Goal: Book appointment/travel/reservation

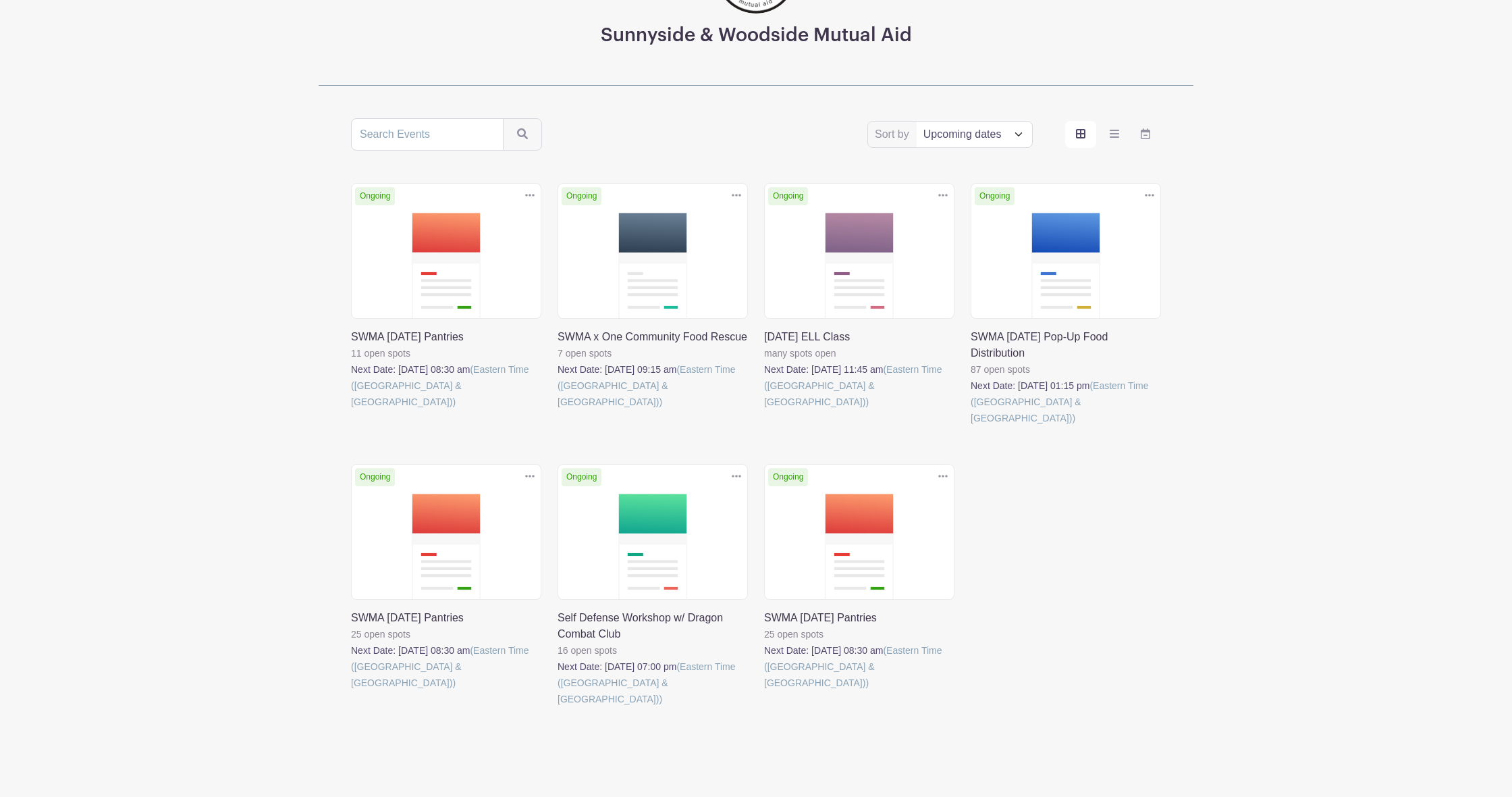
scroll to position [165, 0]
click at [351, 410] on link at bounding box center [351, 410] width 0 height 0
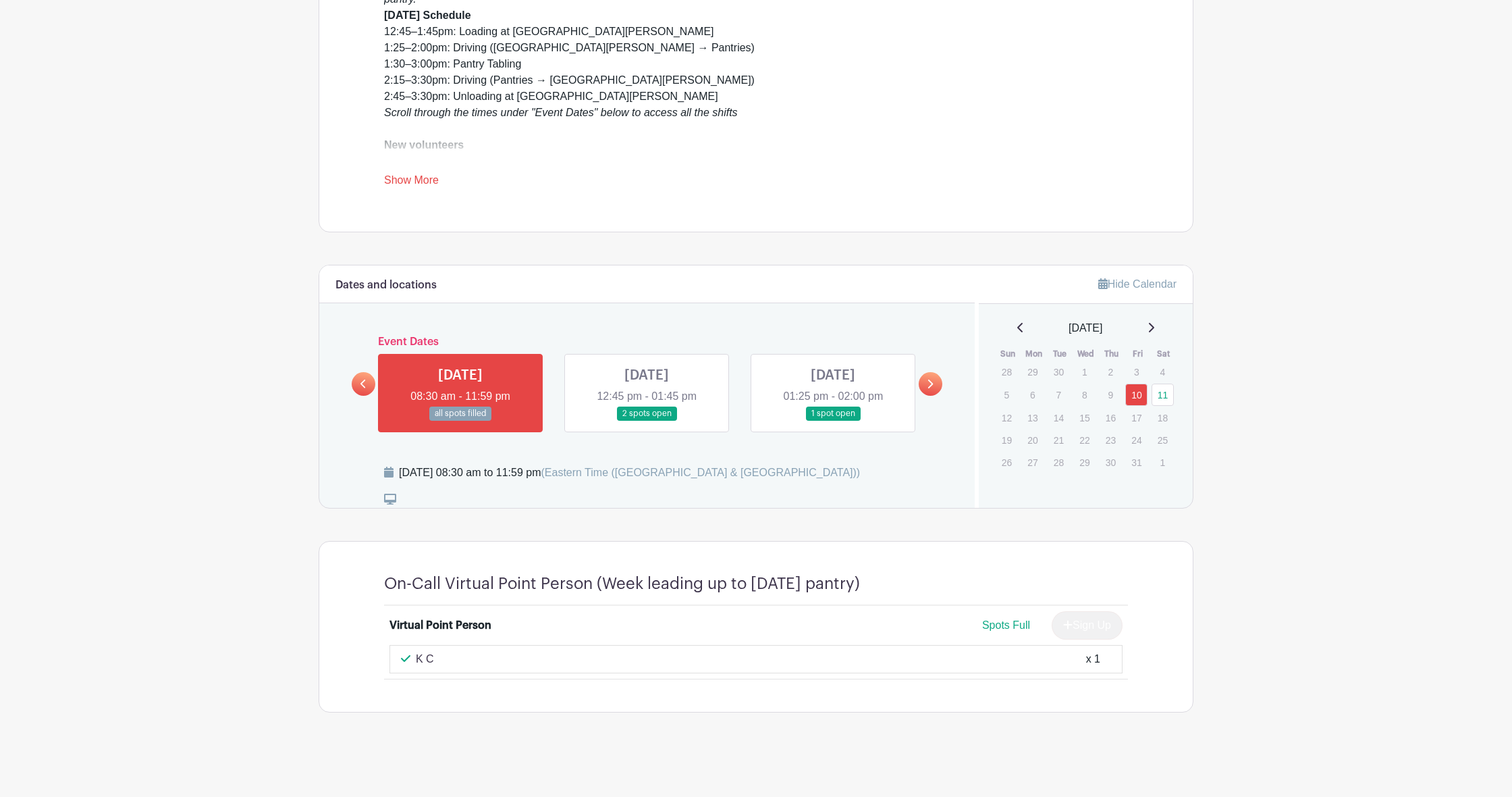
scroll to position [458, 0]
click at [647, 421] on link at bounding box center [647, 421] width 0 height 0
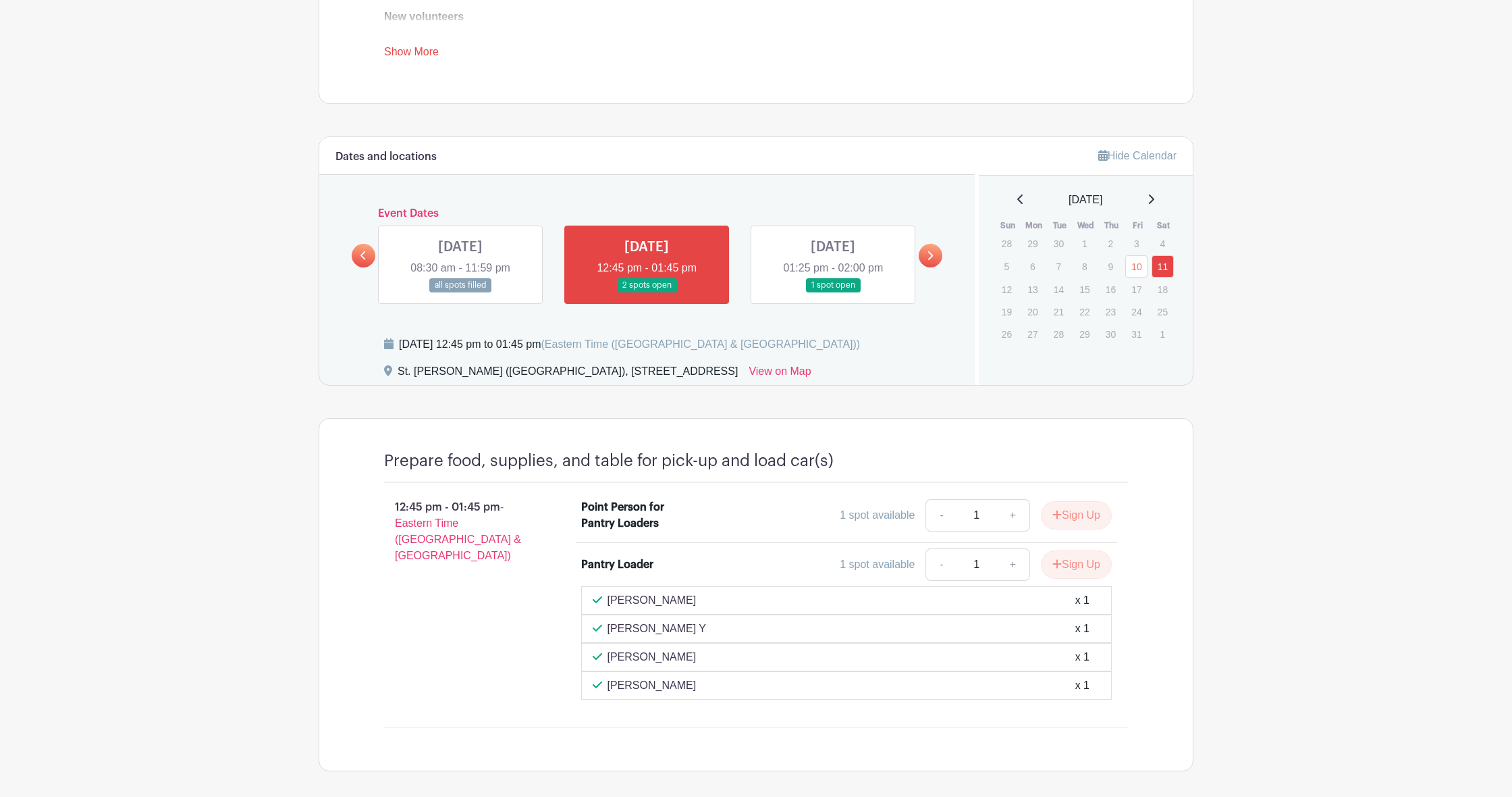
scroll to position [587, 0]
click at [460, 292] on link at bounding box center [460, 292] width 0 height 0
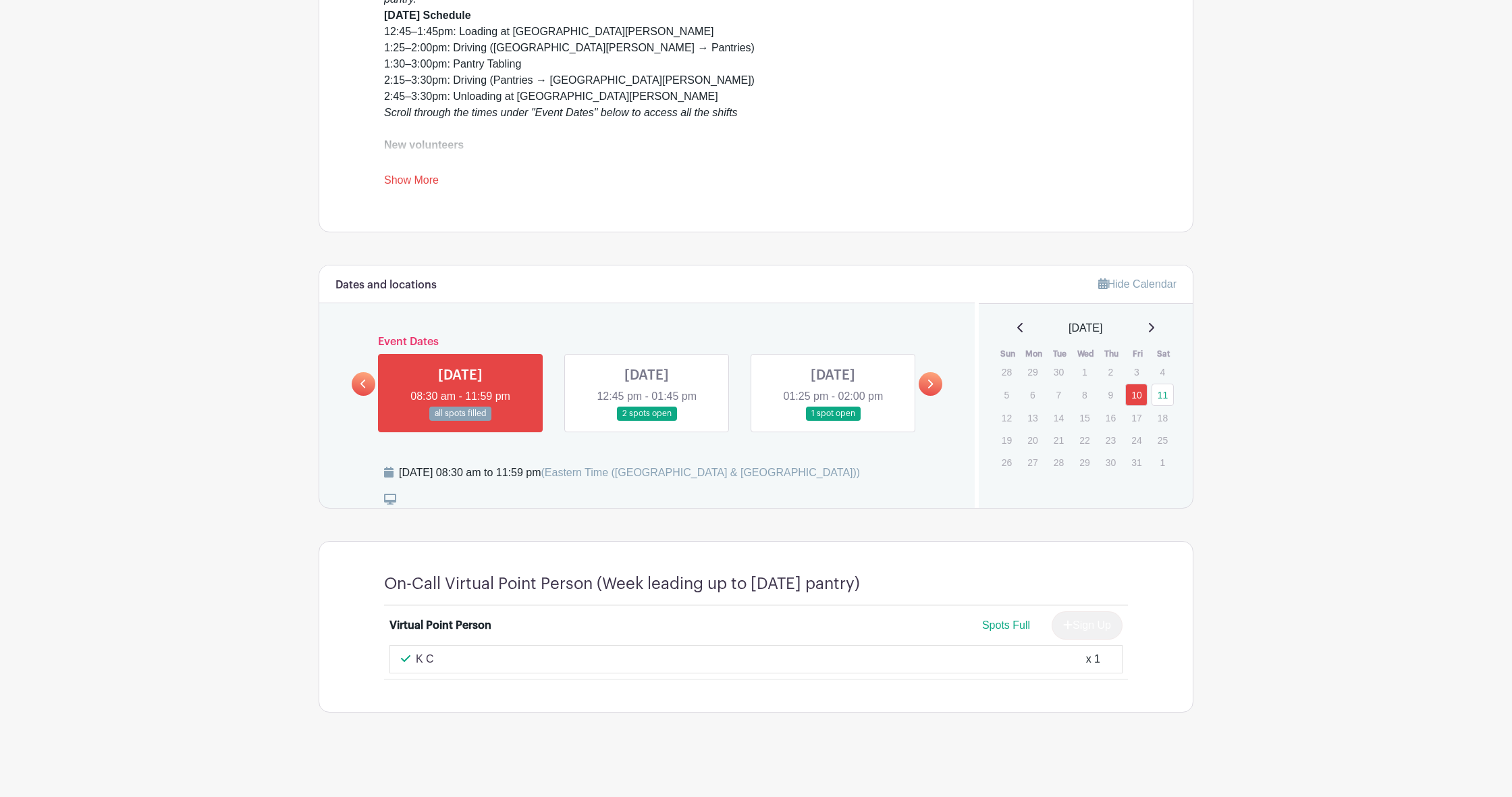
scroll to position [458, 0]
click at [833, 421] on link at bounding box center [833, 421] width 0 height 0
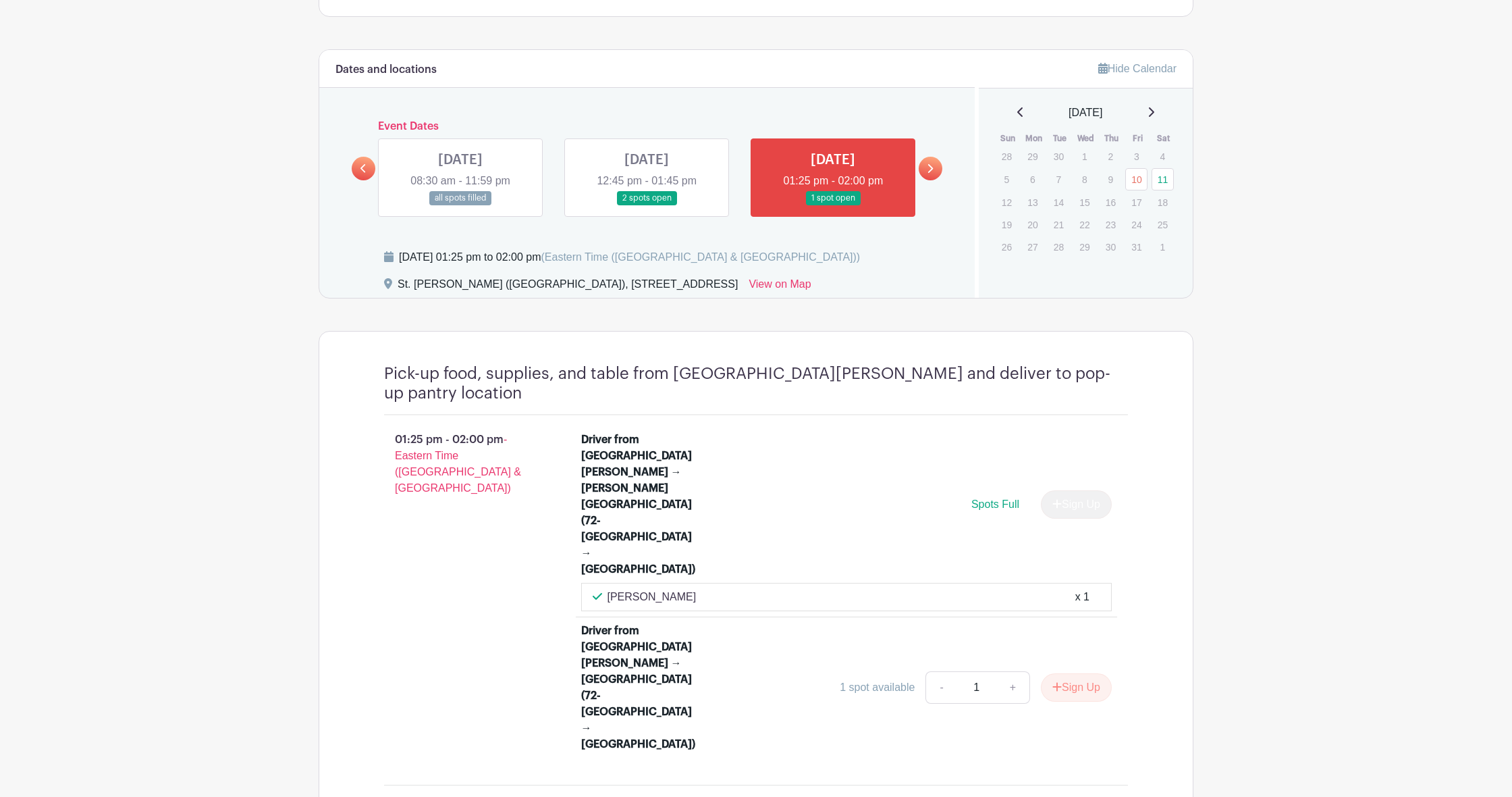
scroll to position [673, 0]
click at [647, 206] on link at bounding box center [647, 206] width 0 height 0
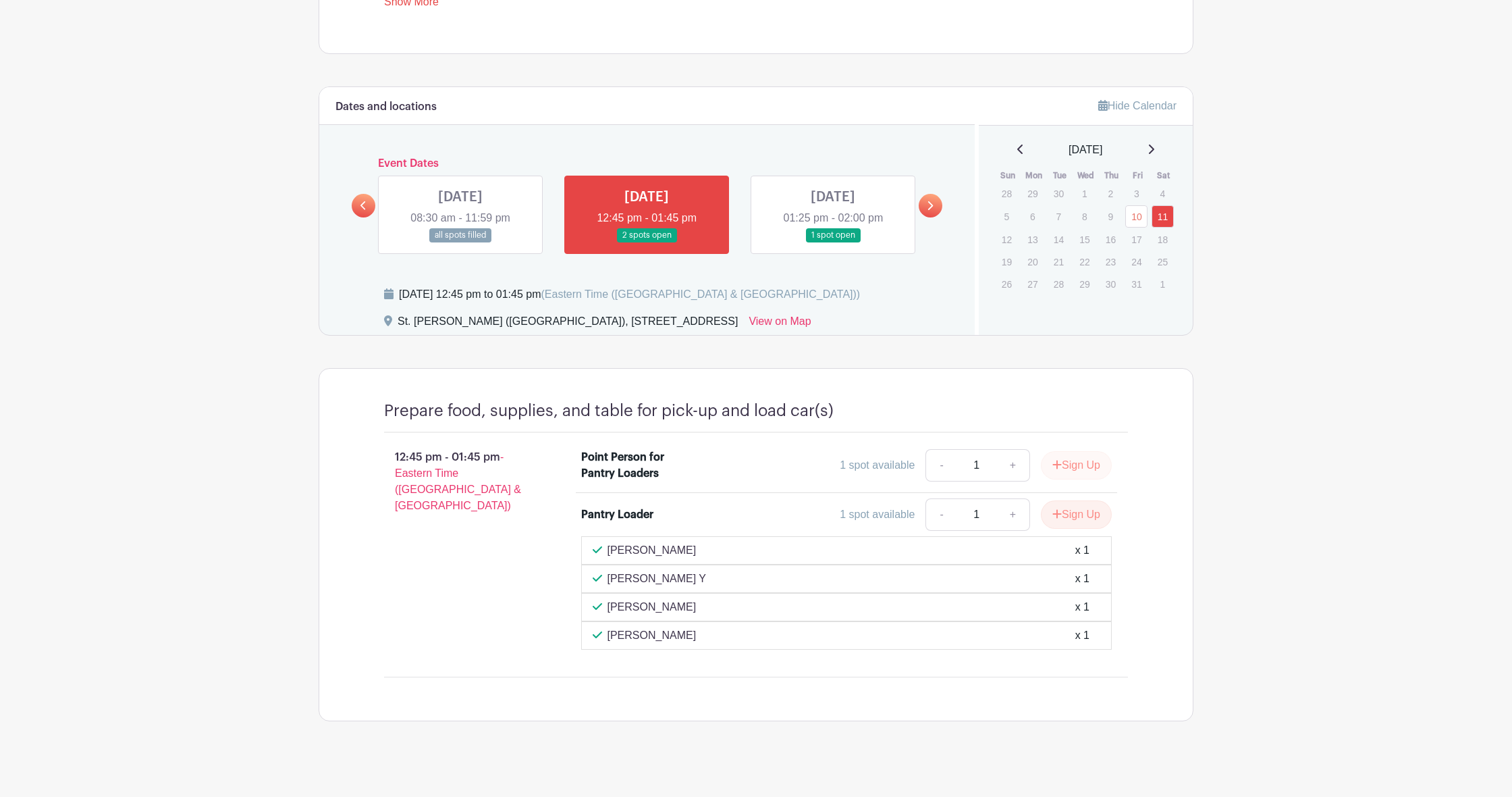
scroll to position [636, 0]
click at [833, 243] on link at bounding box center [833, 243] width 0 height 0
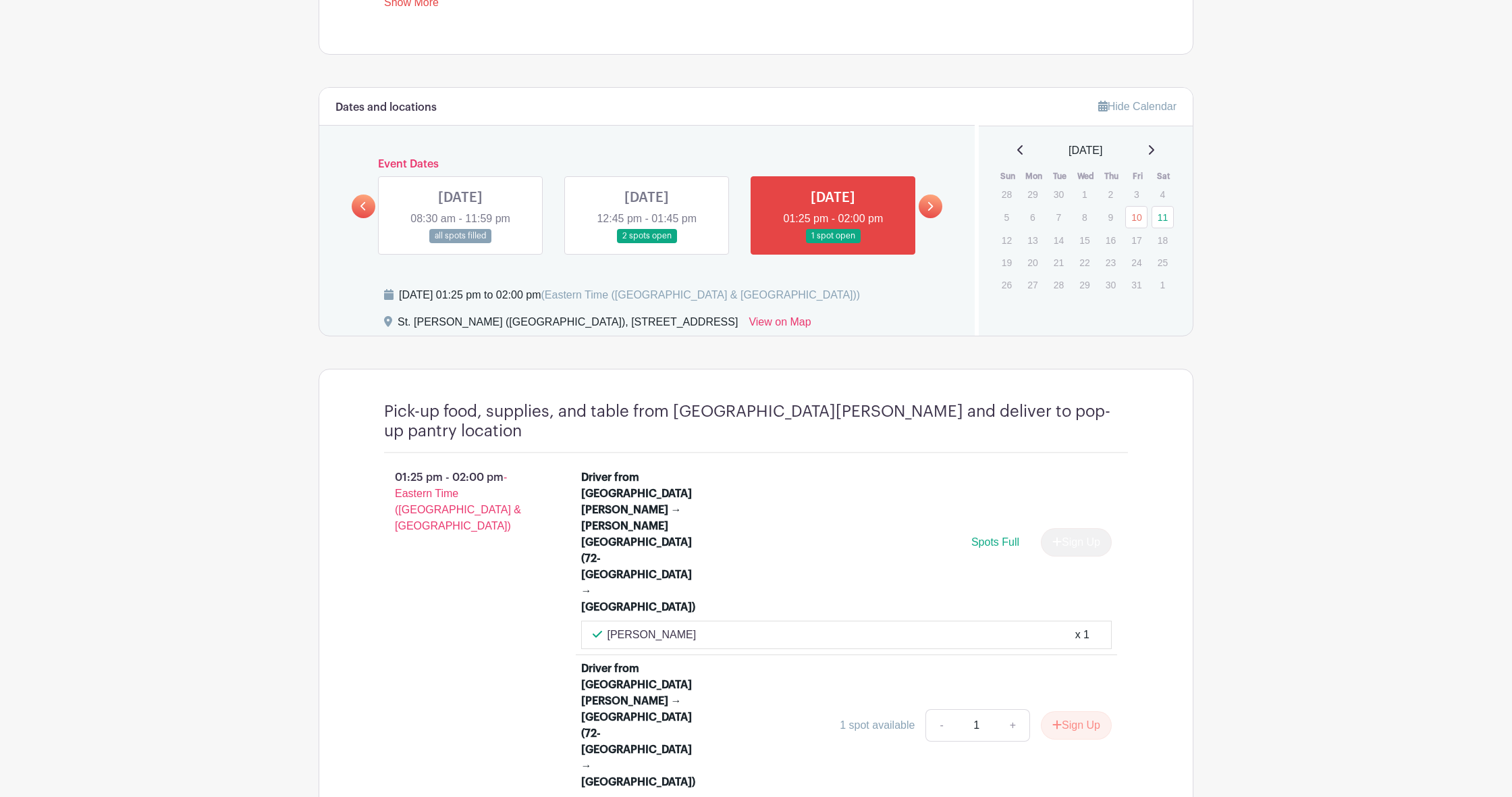
click at [926, 209] on link at bounding box center [930, 207] width 24 height 24
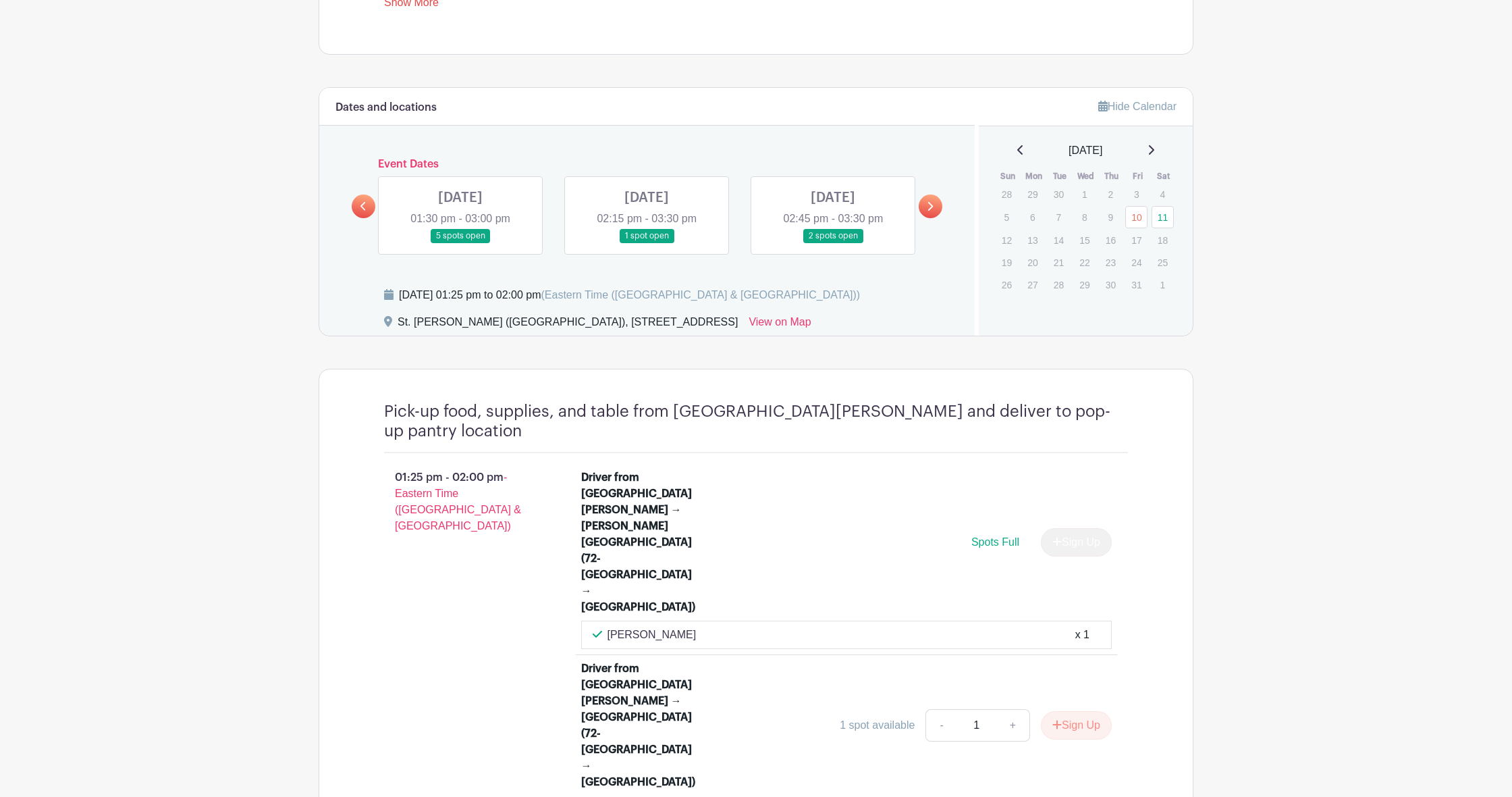
click at [460, 243] on link at bounding box center [460, 243] width 0 height 0
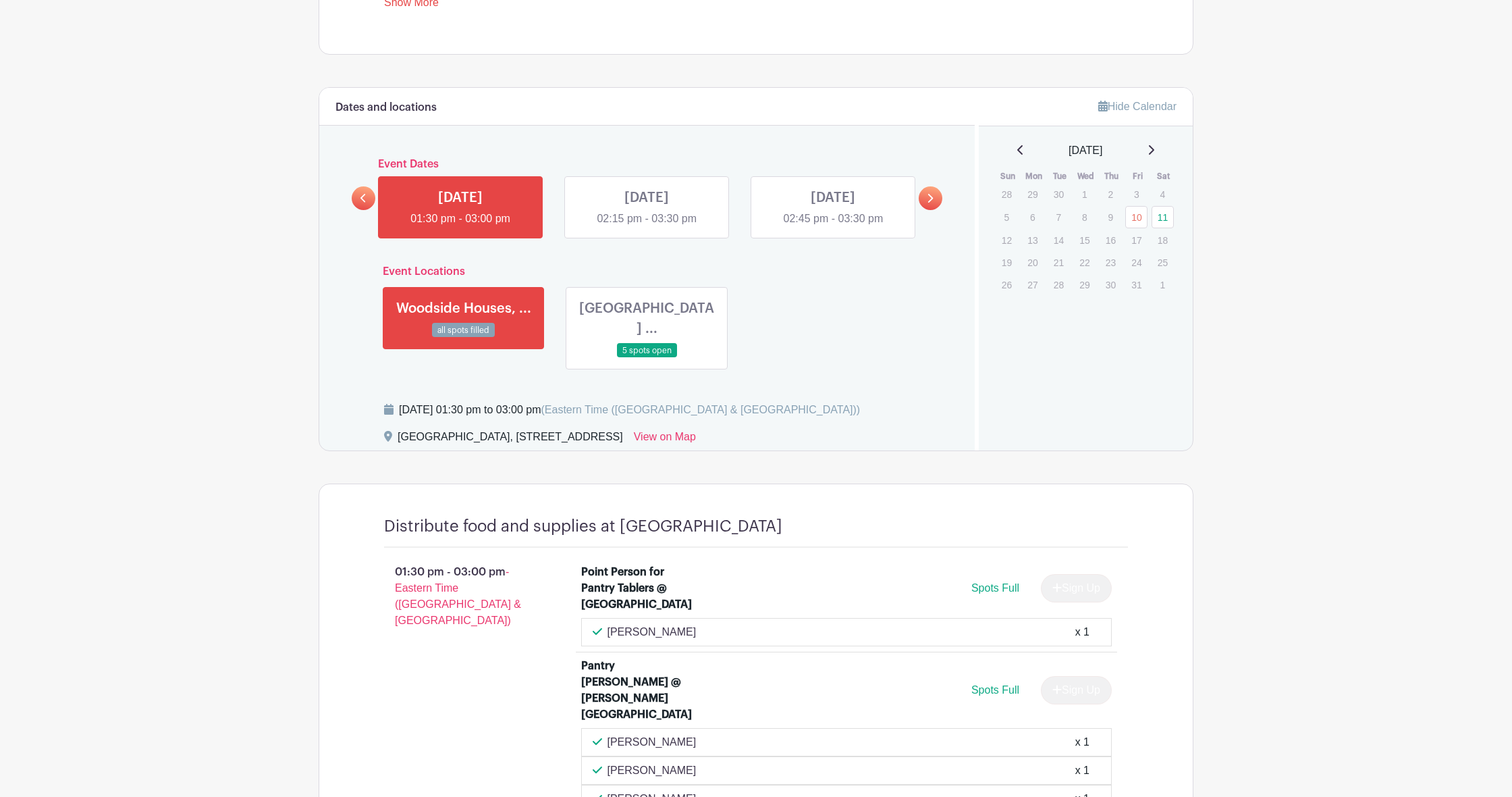
click at [647, 227] on link at bounding box center [647, 227] width 0 height 0
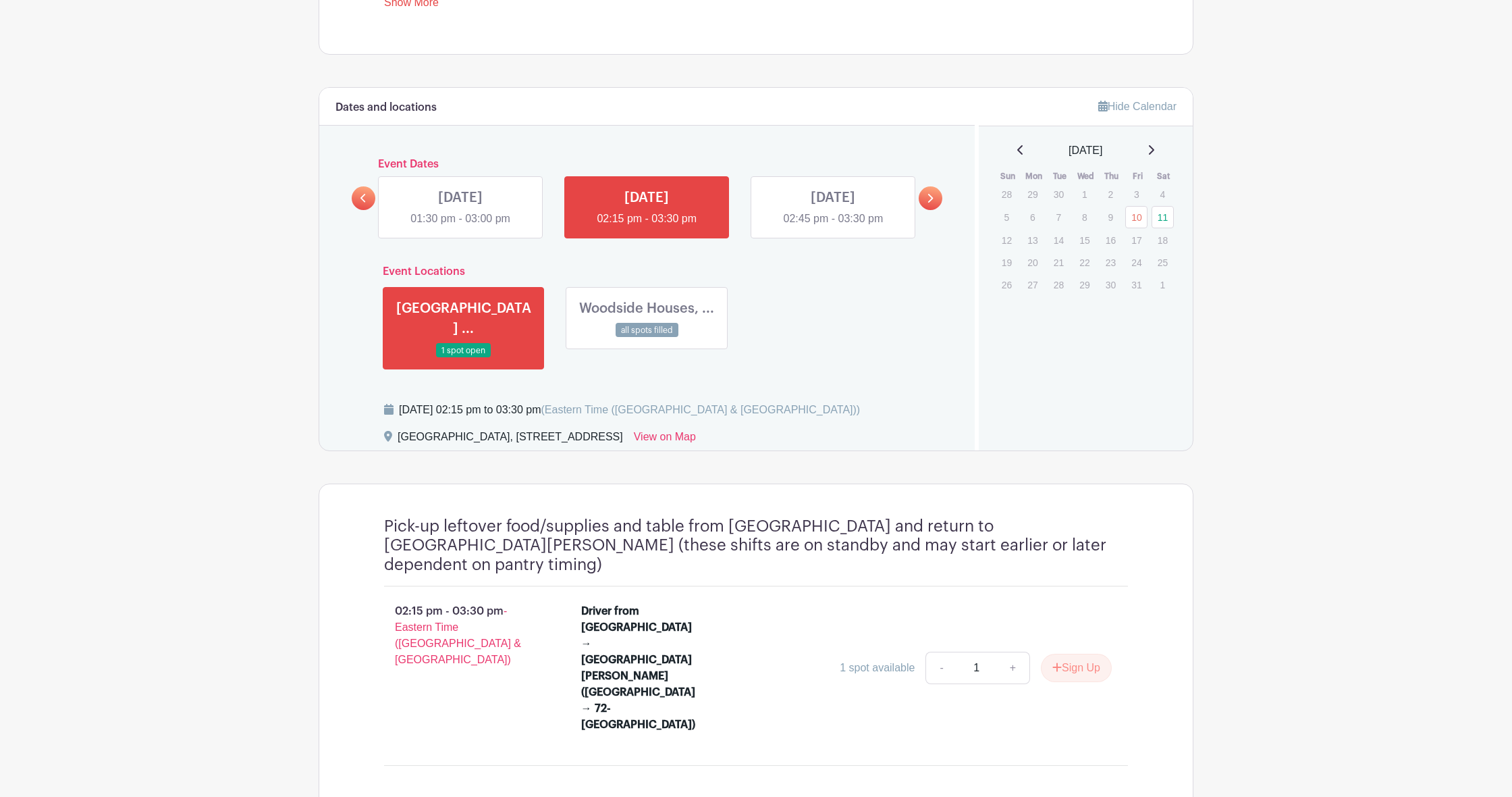
click at [833, 227] on link at bounding box center [833, 227] width 0 height 0
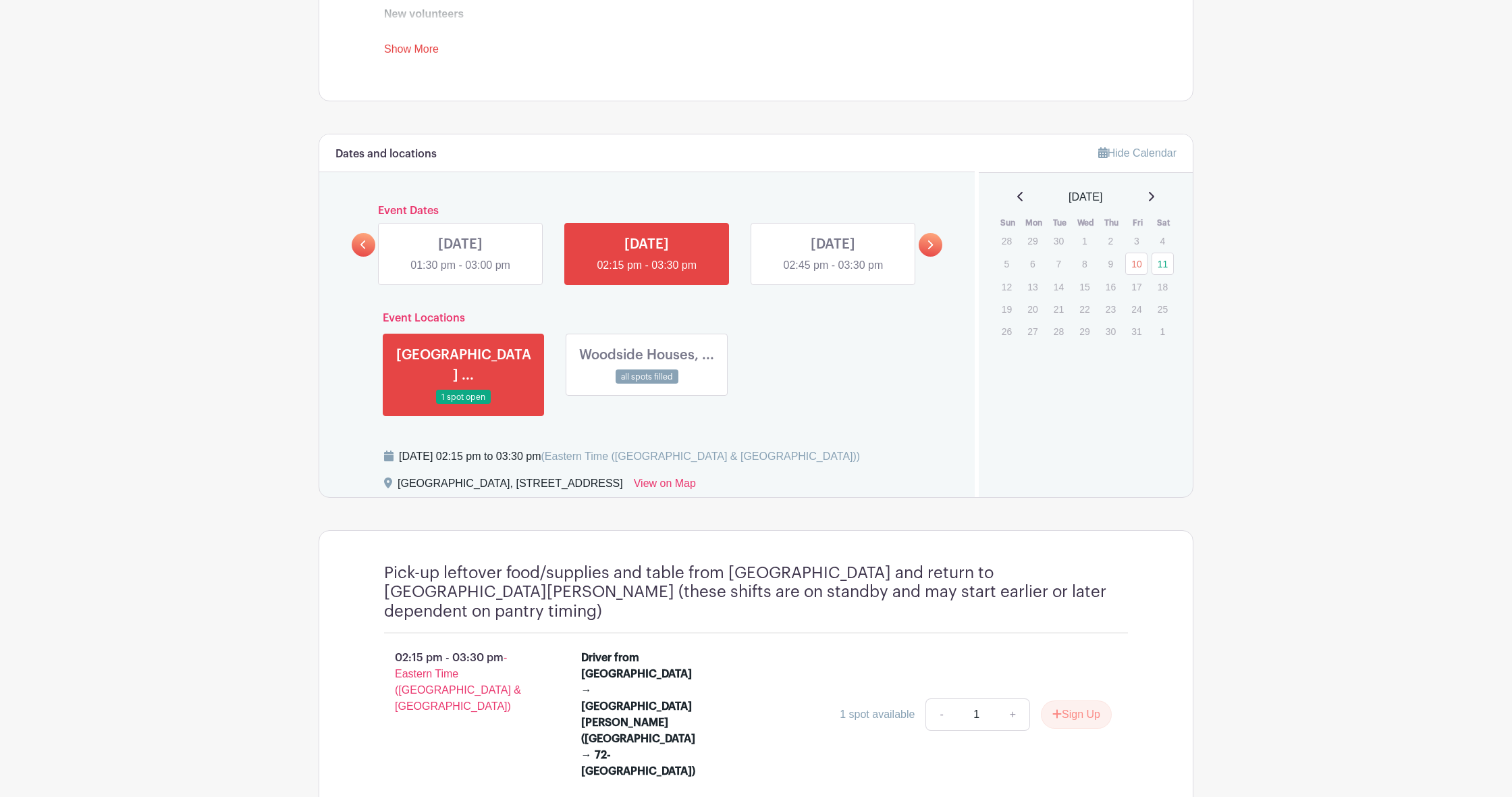
scroll to position [550, 0]
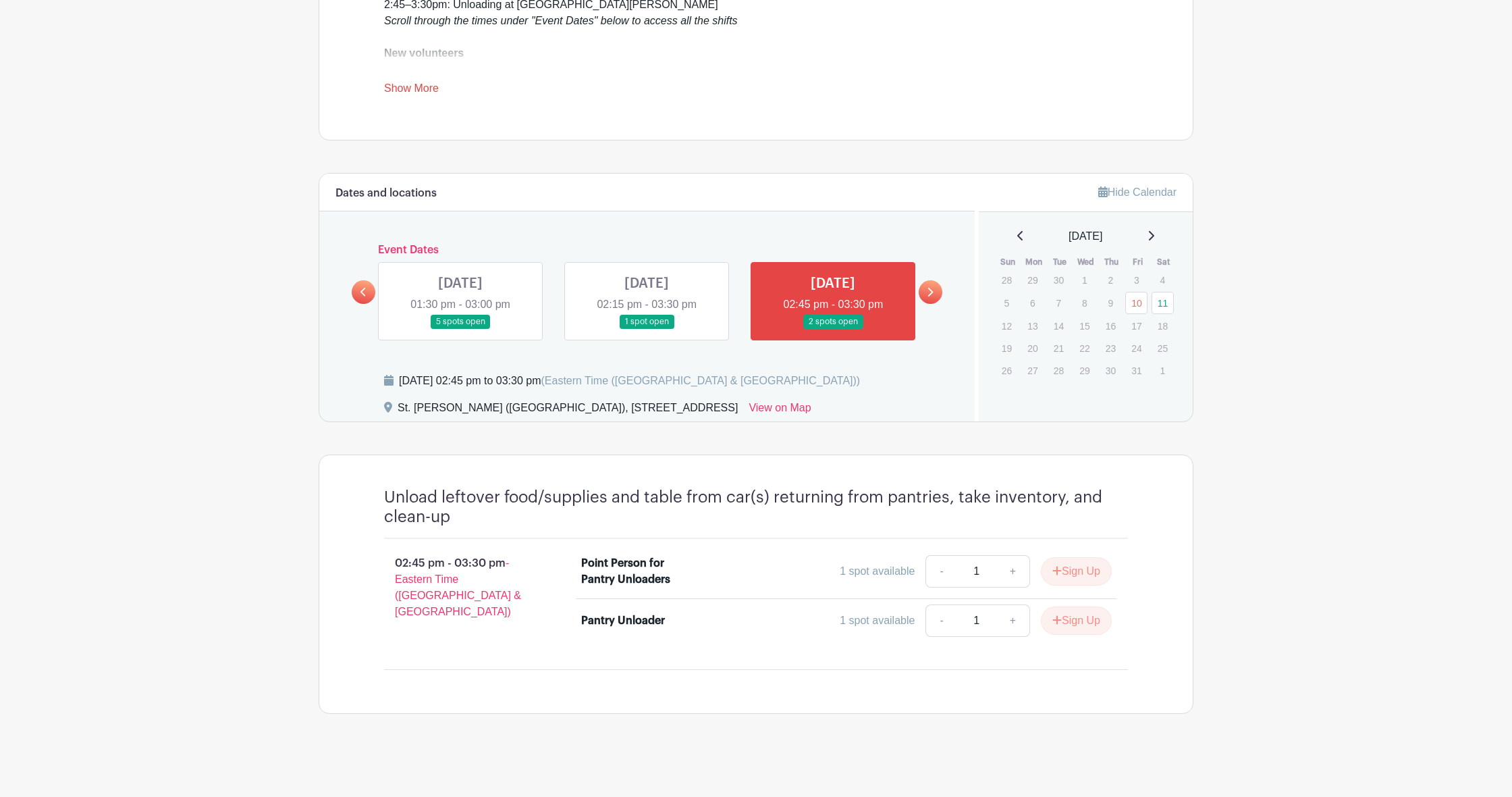
click at [919, 291] on div "Event Dates [DATE] 08:30 am - 11:59 pm all spots filled [DATE] 12:45 pm - 01:45…" at bounding box center [647, 291] width 590 height 97
click at [928, 291] on icon at bounding box center [929, 292] width 6 height 10
click at [931, 296] on icon at bounding box center [929, 292] width 6 height 10
click at [938, 348] on div "Dates and locations Event Dates [DATE] 08:30 am - 11:59 pm all spots filled [DA…" at bounding box center [647, 298] width 656 height 248
click at [937, 284] on link at bounding box center [930, 292] width 24 height 24
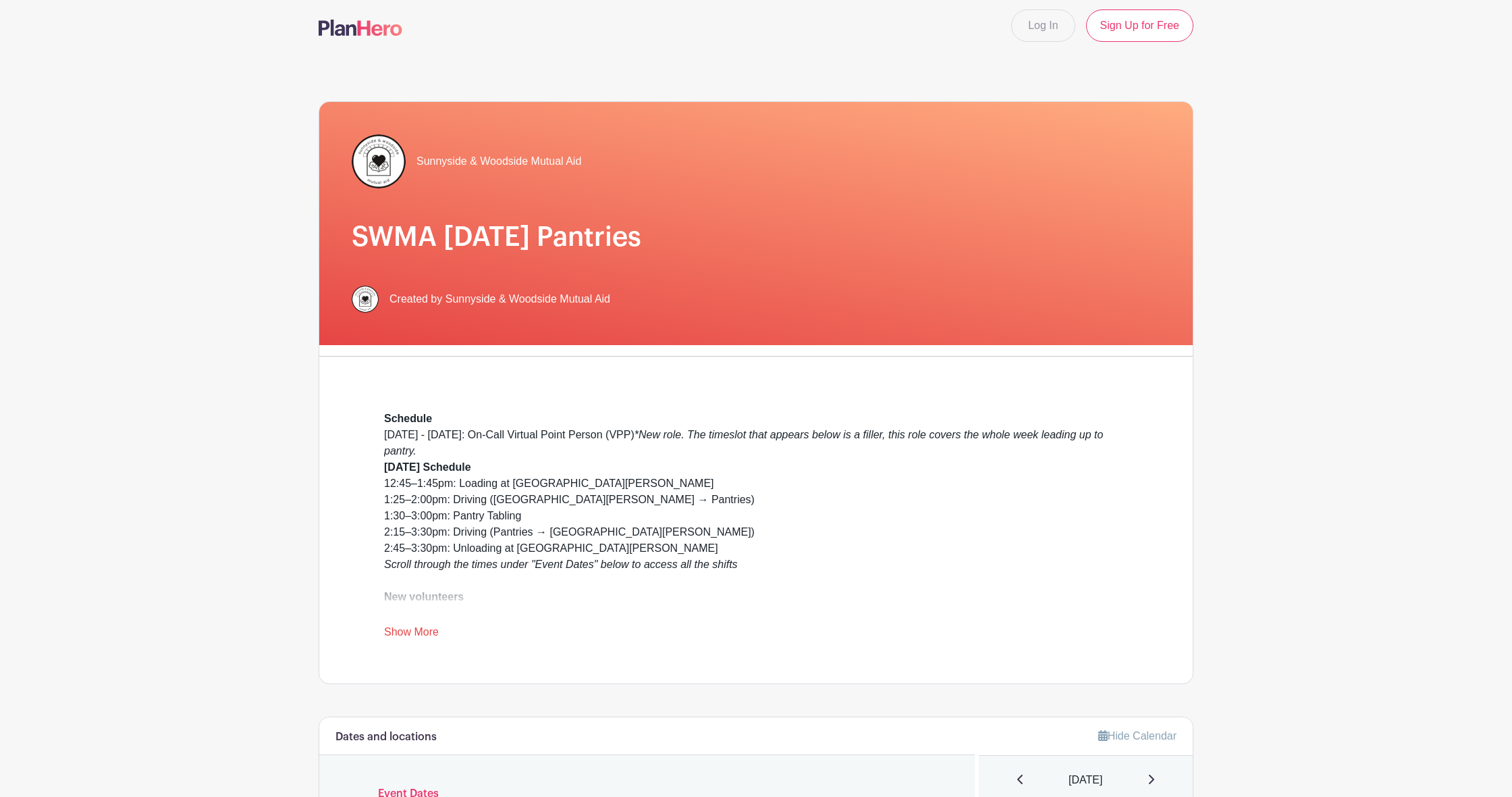
scroll to position [6, 0]
click at [351, 25] on img at bounding box center [360, 28] width 83 height 16
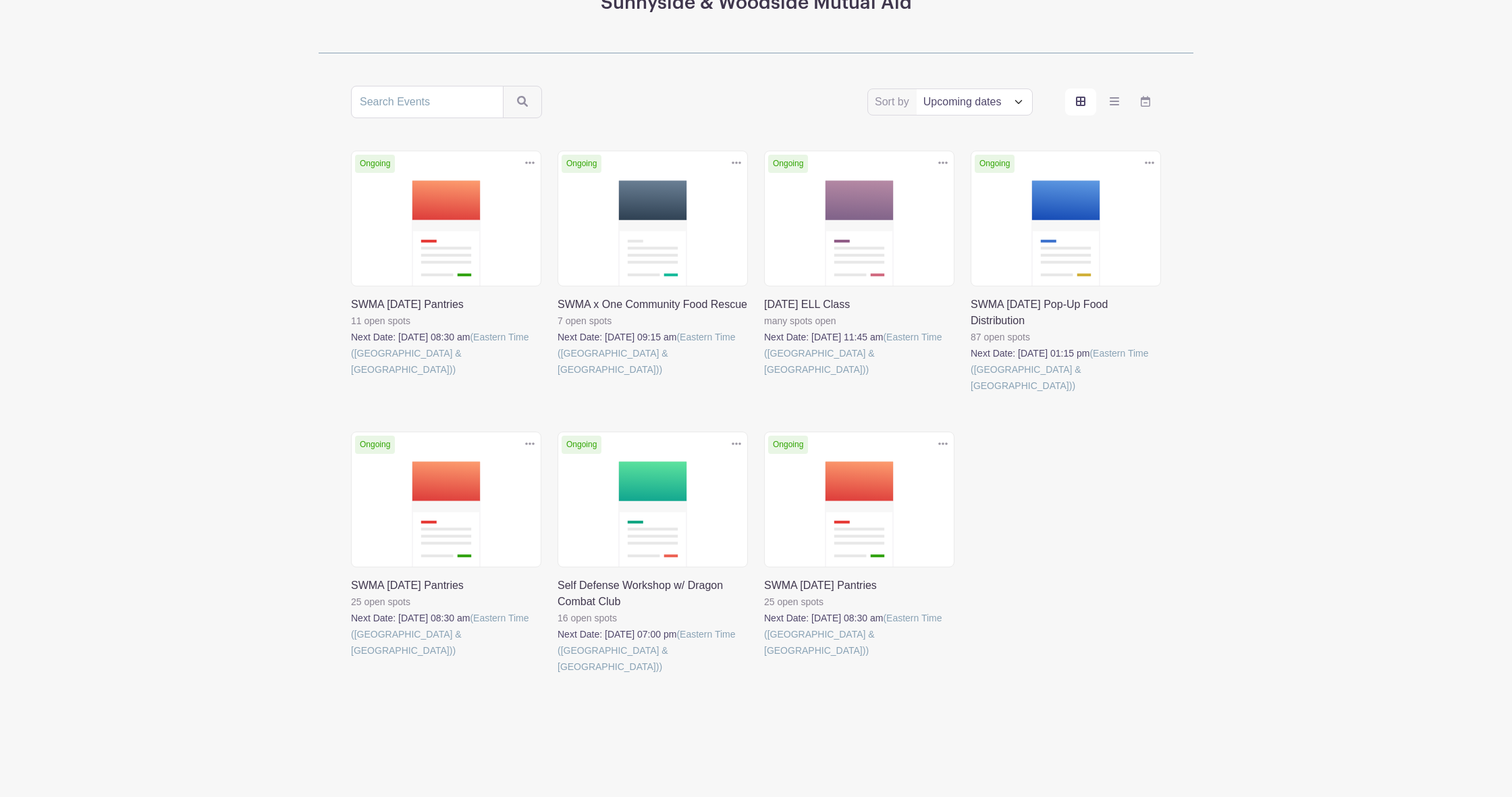
scroll to position [165, 0]
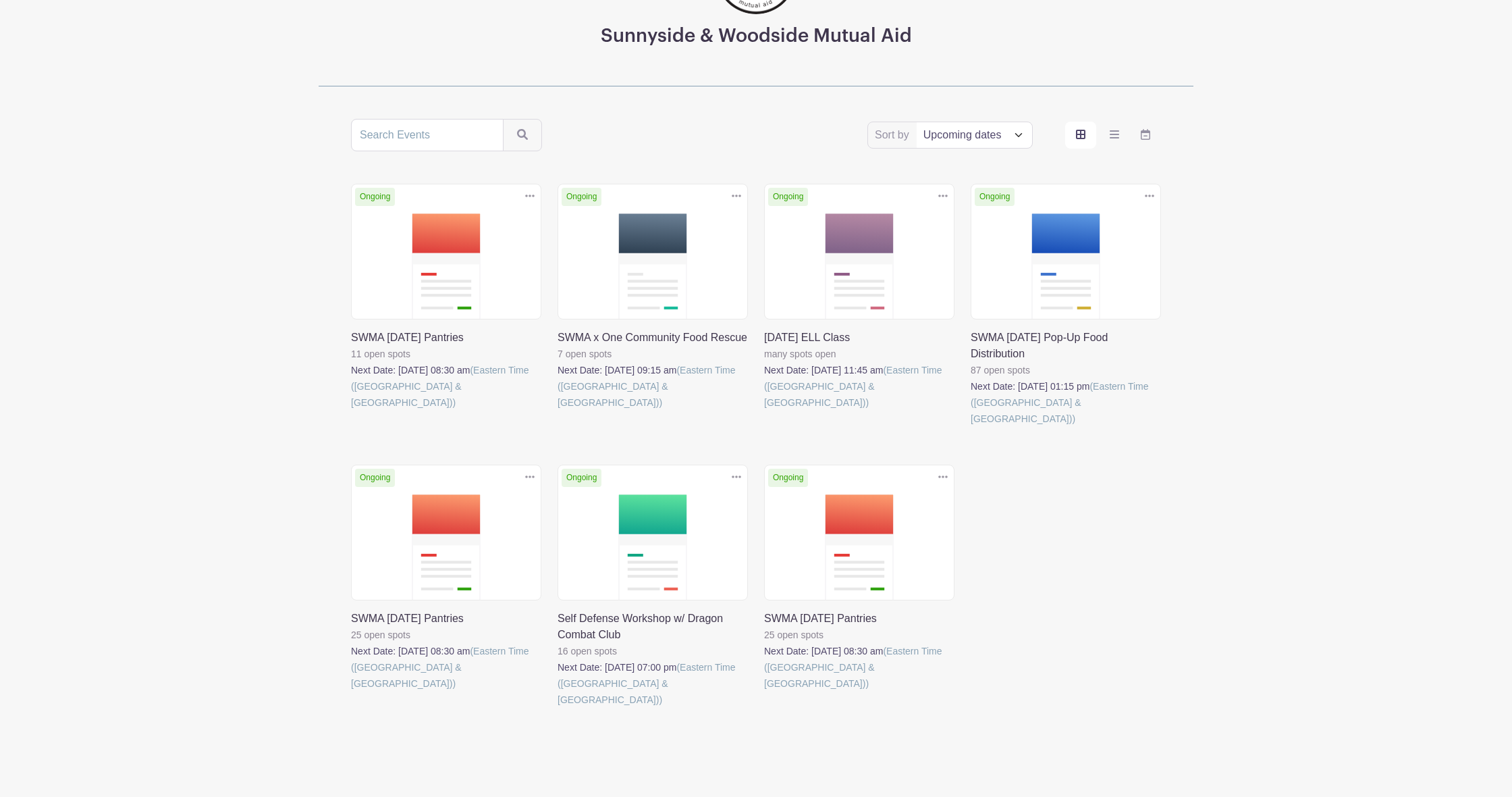
click at [351, 691] on link at bounding box center [351, 691] width 0 height 0
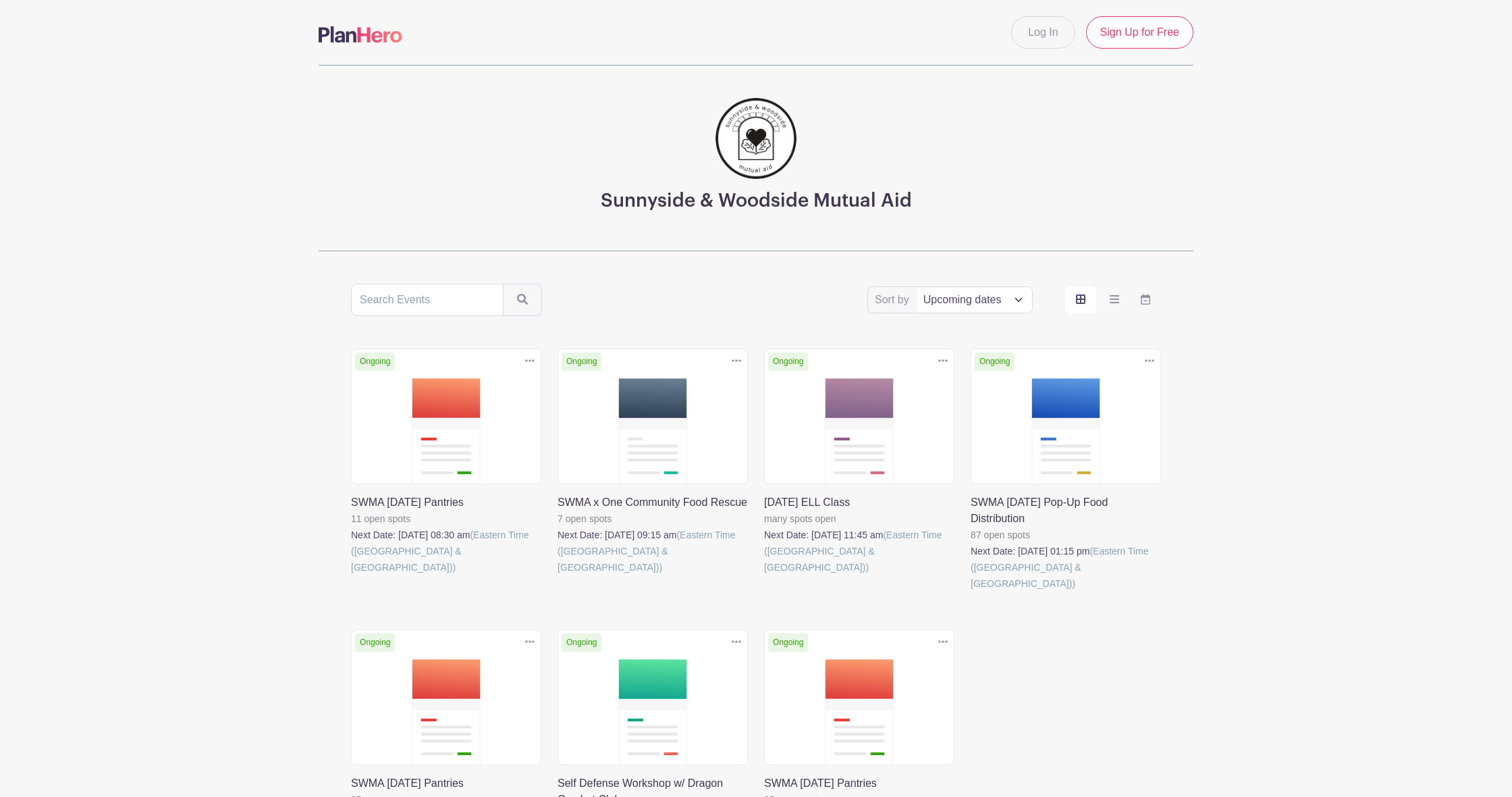
scroll to position [165, 0]
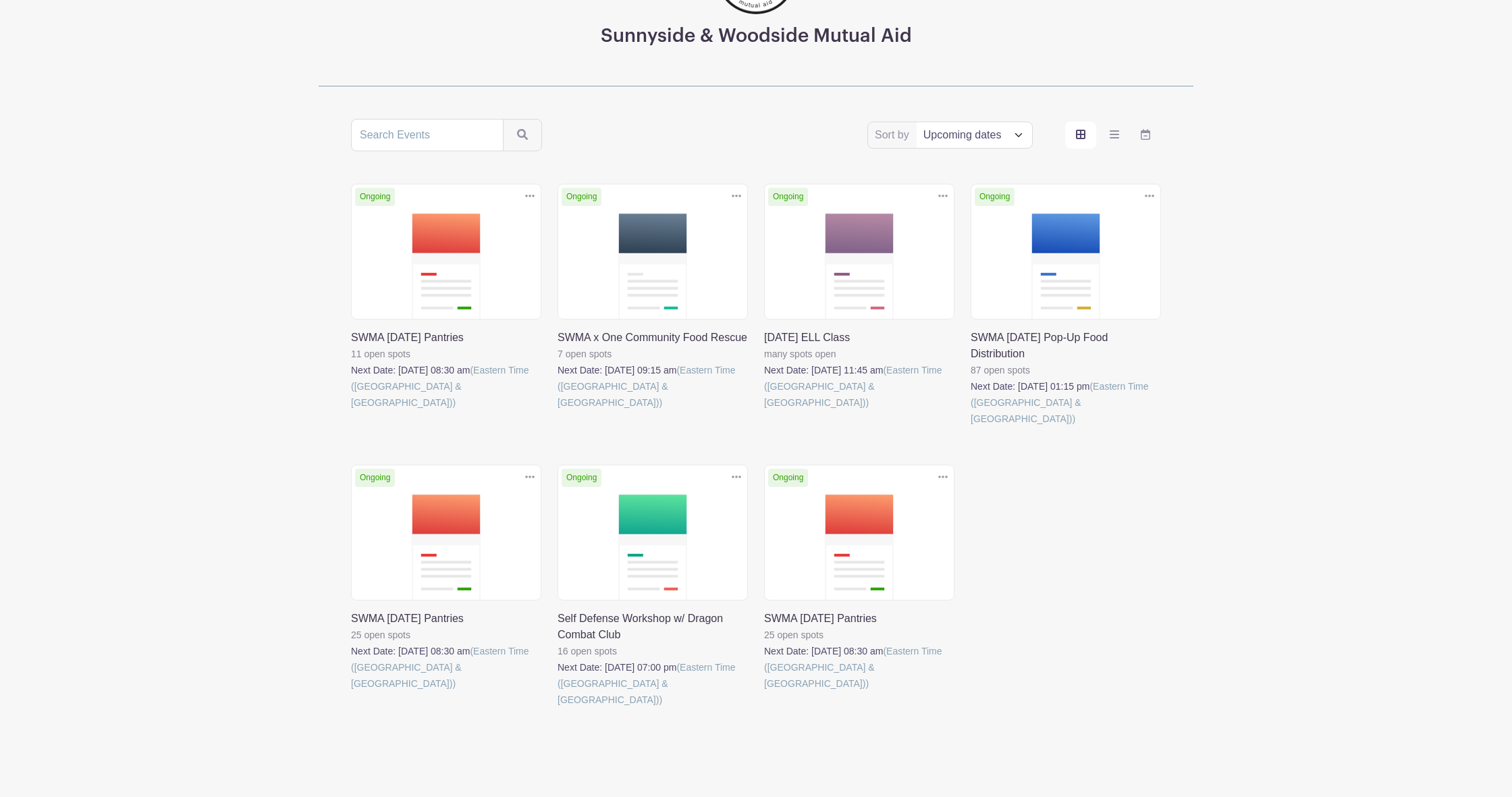
click at [764, 691] on link at bounding box center [764, 691] width 0 height 0
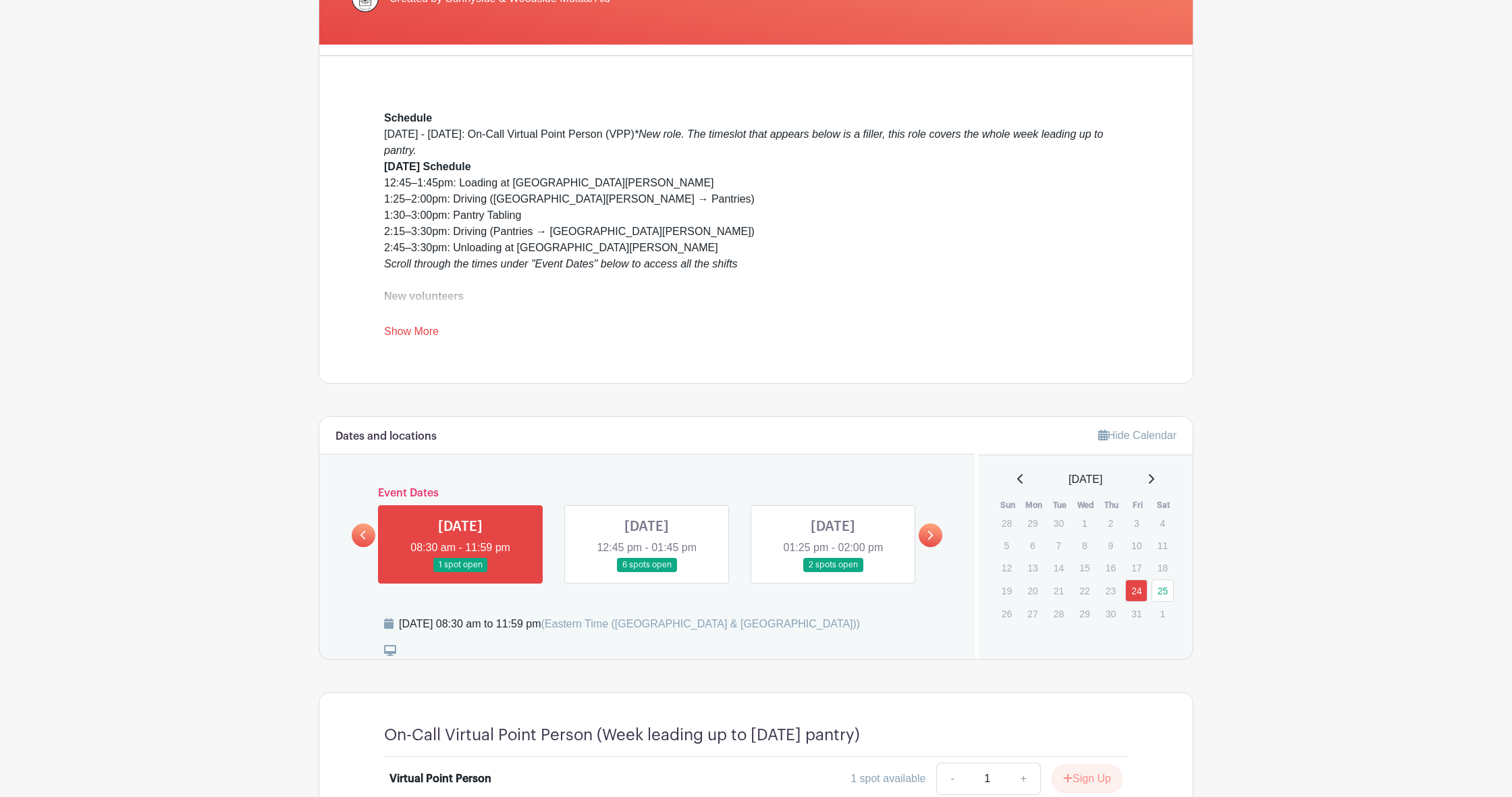
scroll to position [309, 0]
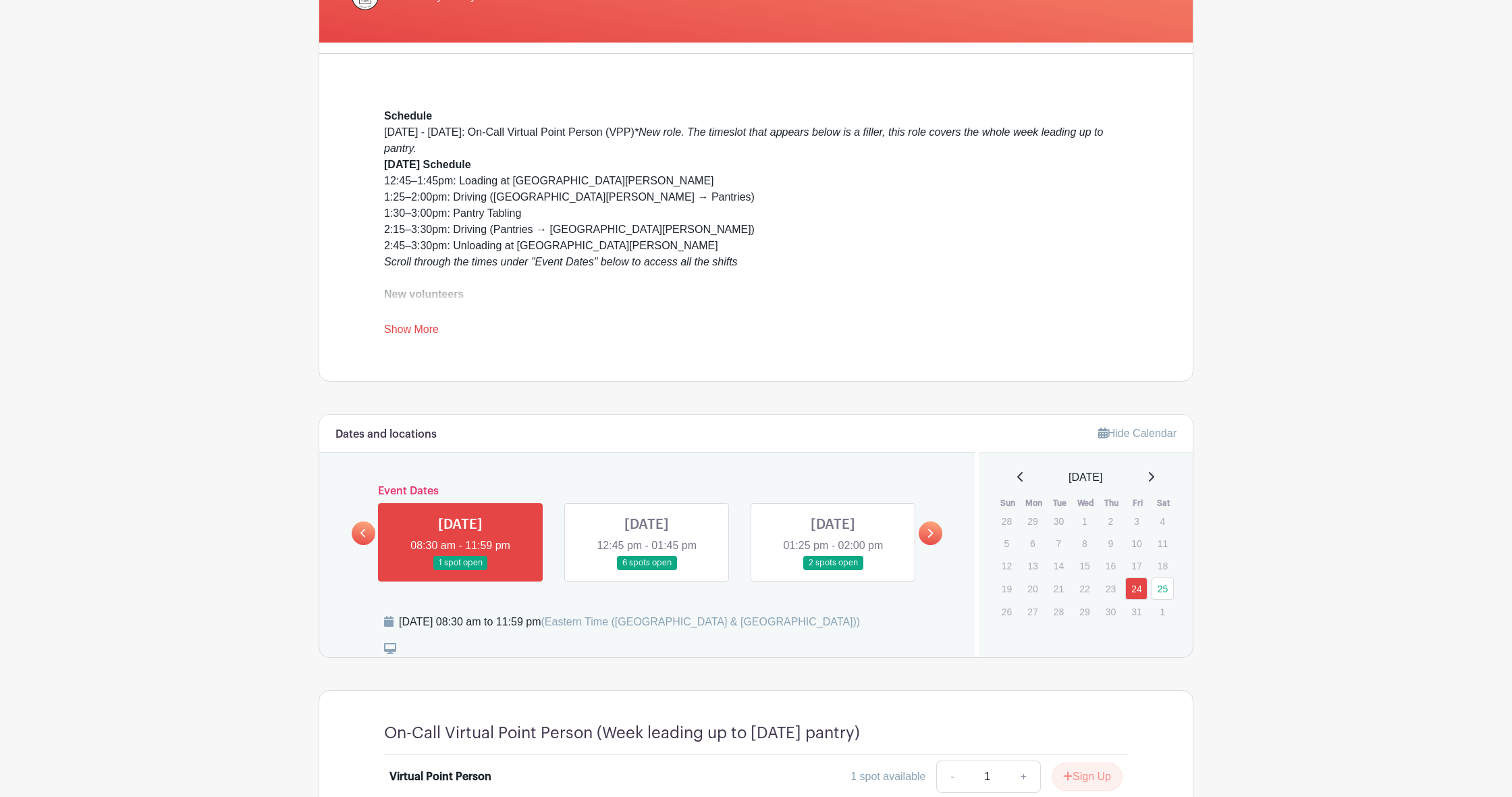
click at [417, 327] on link "Show More" at bounding box center [411, 332] width 55 height 17
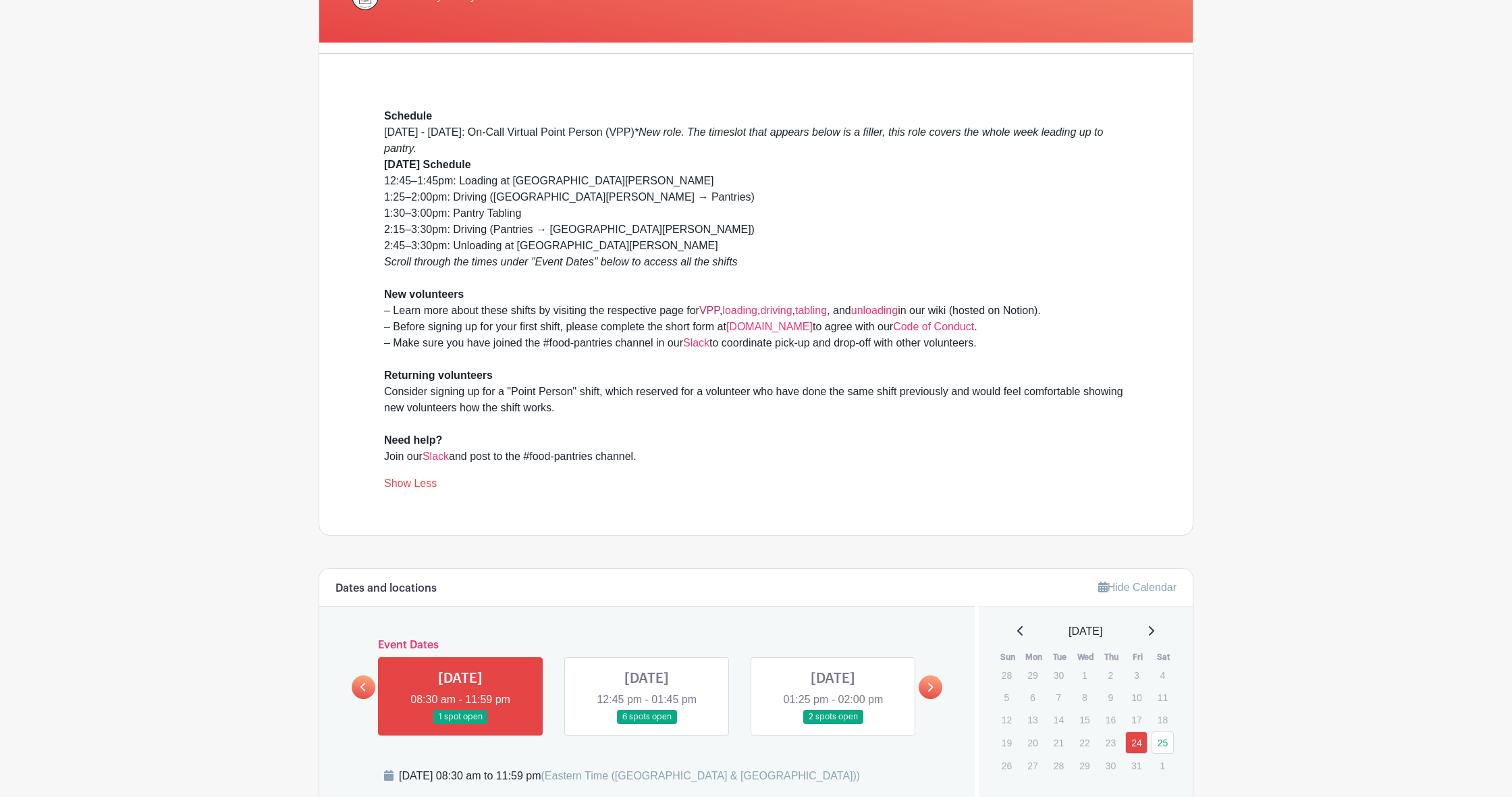
click at [717, 311] on link "VPP" at bounding box center [709, 310] width 20 height 12
